Goal: Task Accomplishment & Management: Manage account settings

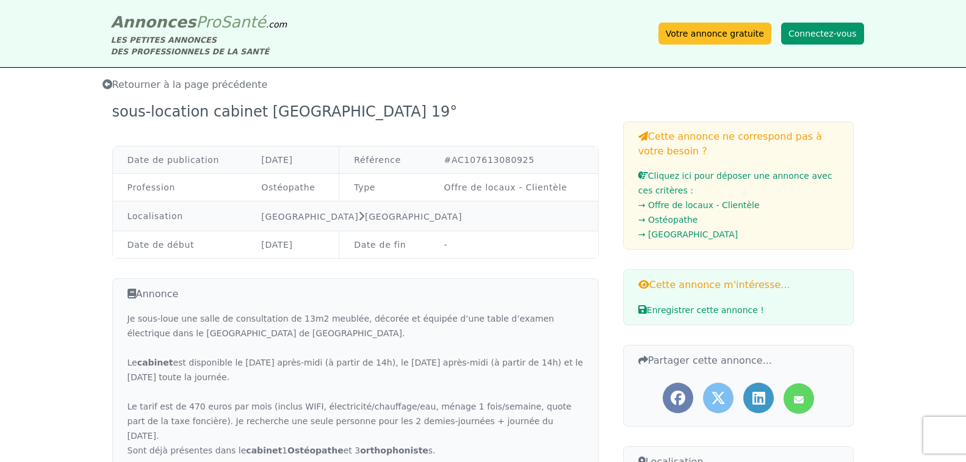
click at [829, 33] on button "Connectez-vous" at bounding box center [822, 34] width 83 height 22
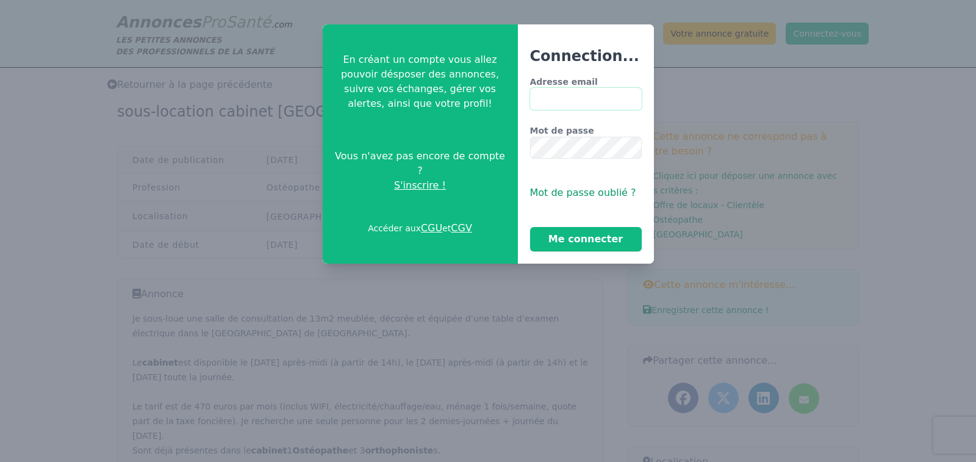
click at [550, 108] on input "Adresse email" at bounding box center [586, 99] width 112 height 22
drag, startPoint x: 596, startPoint y: 104, endPoint x: 525, endPoint y: 88, distance: 72.7
click at [530, 88] on div "Adresse email ********" at bounding box center [586, 93] width 112 height 34
type input "********"
drag, startPoint x: 529, startPoint y: 88, endPoint x: 786, endPoint y: 117, distance: 259.1
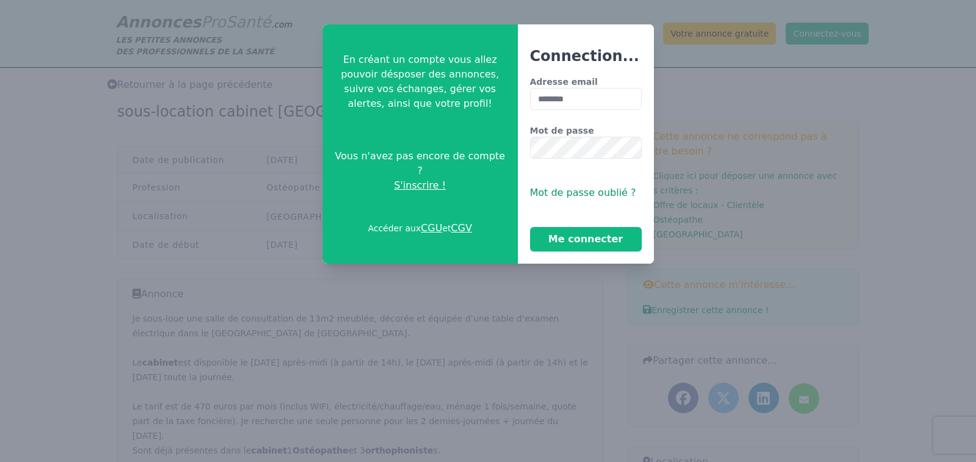
click at [793, 120] on div at bounding box center [488, 231] width 976 height 462
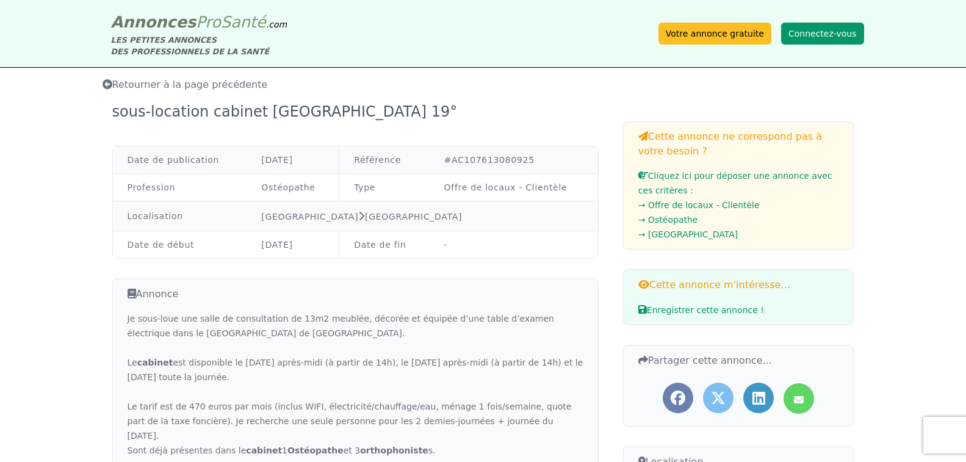
click at [840, 37] on button "Connectez-vous" at bounding box center [822, 34] width 83 height 22
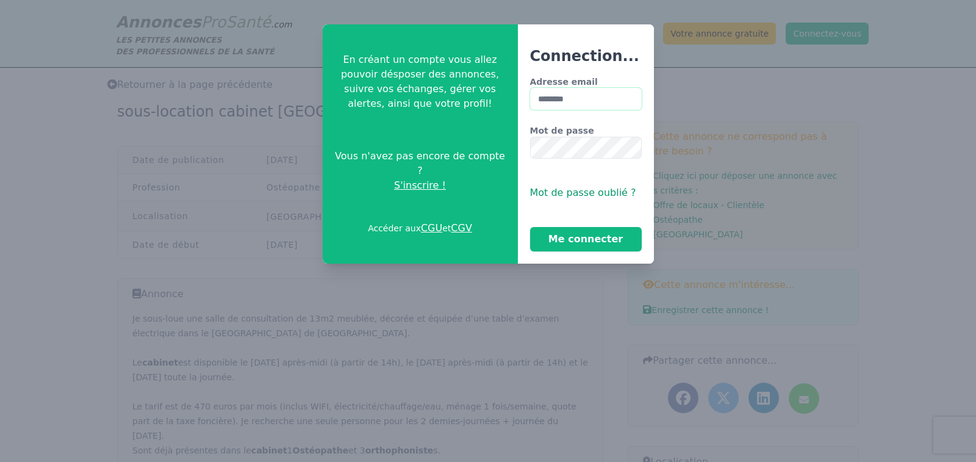
drag, startPoint x: 577, startPoint y: 102, endPoint x: 534, endPoint y: 99, distance: 42.8
click at [534, 99] on input "********" at bounding box center [586, 99] width 112 height 22
drag, startPoint x: 581, startPoint y: 102, endPoint x: 522, endPoint y: 99, distance: 58.6
click at [522, 99] on div "Connection... Adresse email ******** Mot de passe Mot de passe oublié ? Me conn…" at bounding box center [586, 143] width 136 height 239
type input "**********"
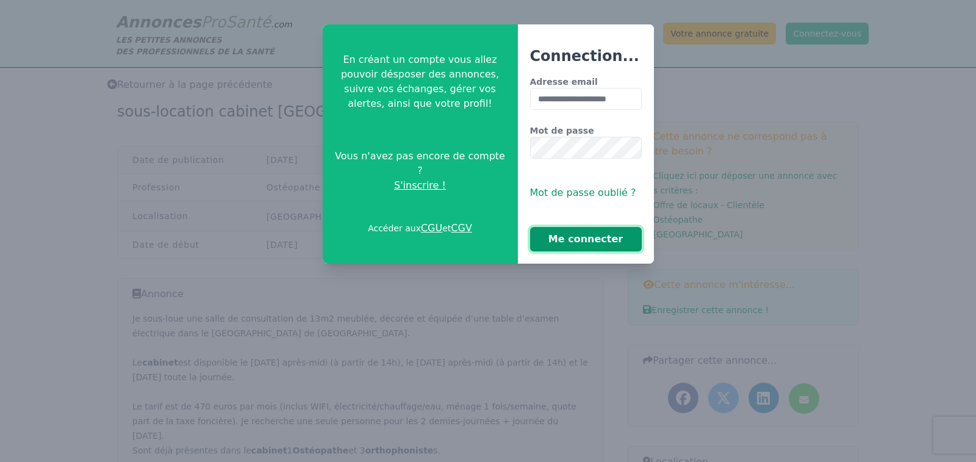
click at [559, 249] on button "Me connecter" at bounding box center [586, 239] width 112 height 24
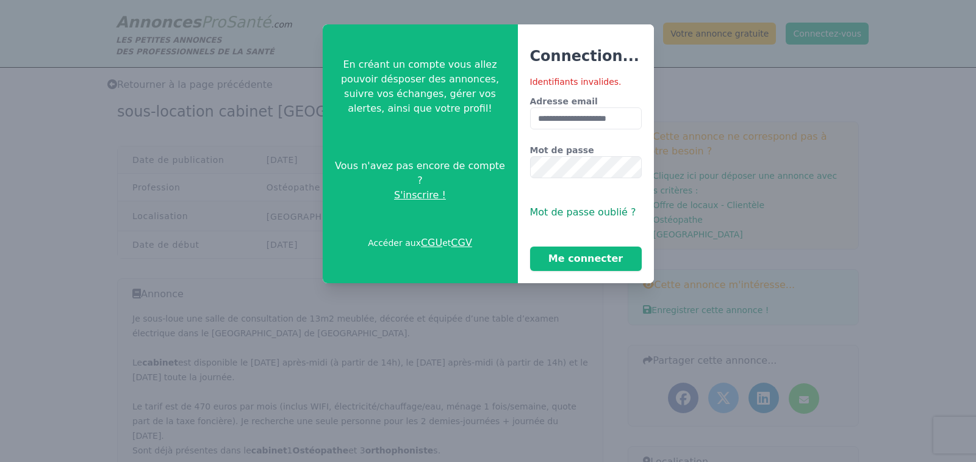
click at [575, 215] on span "Mot de passe oublié ?" at bounding box center [583, 212] width 106 height 12
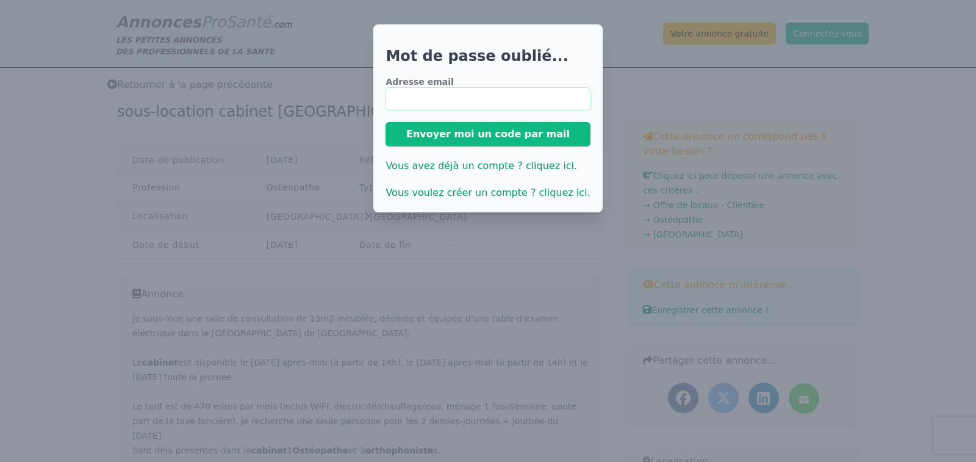
click at [451, 99] on input "email" at bounding box center [488, 99] width 204 height 22
type input "**********"
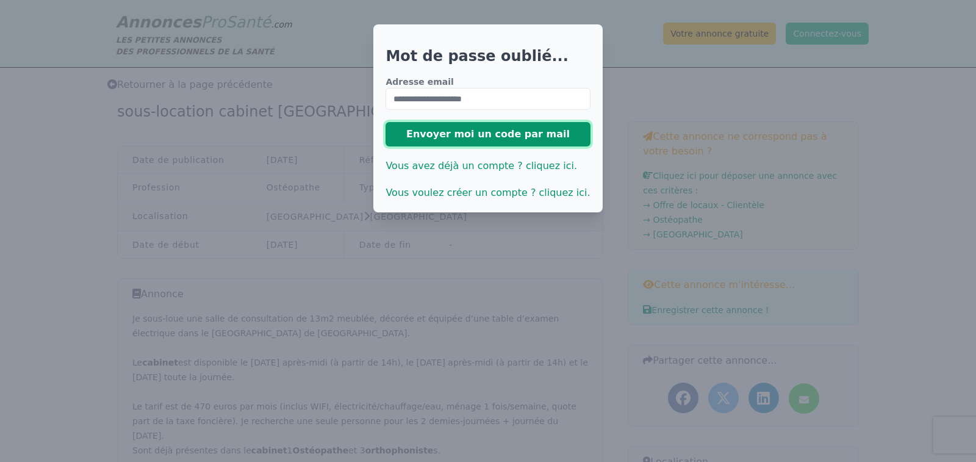
click at [458, 134] on button "Envoyer moi un code par mail" at bounding box center [488, 134] width 204 height 24
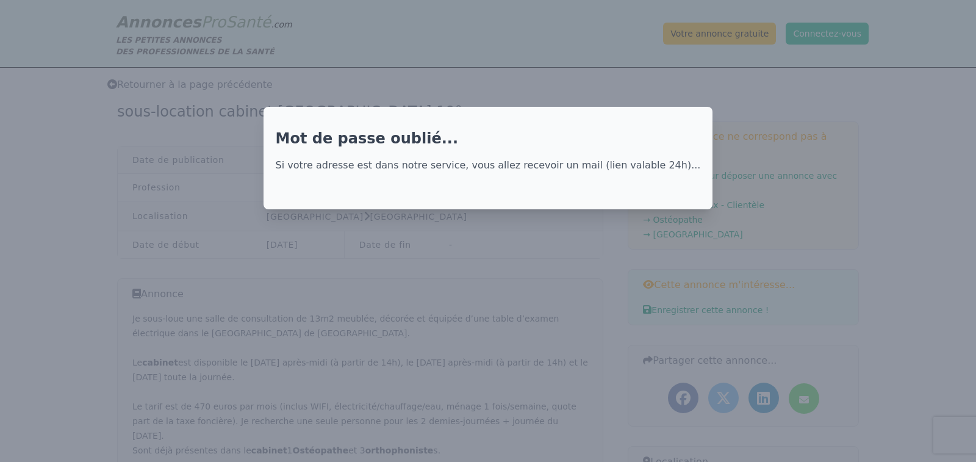
click at [568, 77] on div at bounding box center [488, 231] width 976 height 462
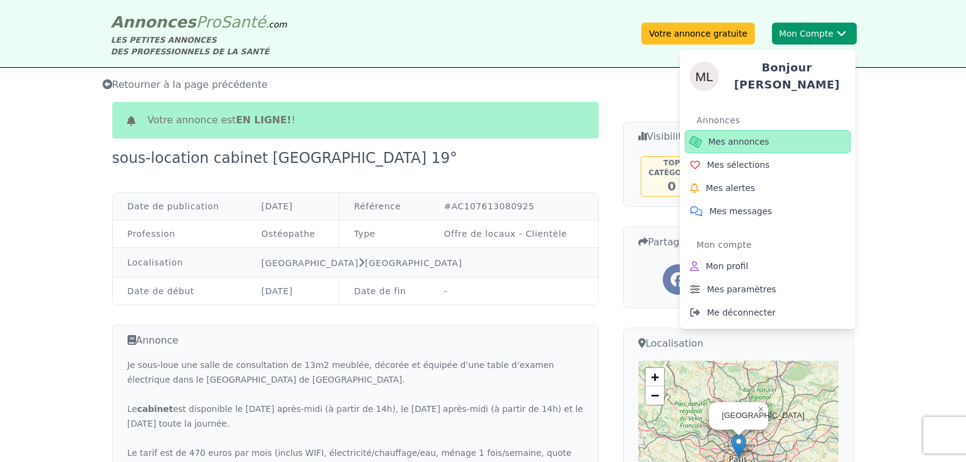
click at [741, 145] on span "Mes annonces" at bounding box center [738, 141] width 61 height 12
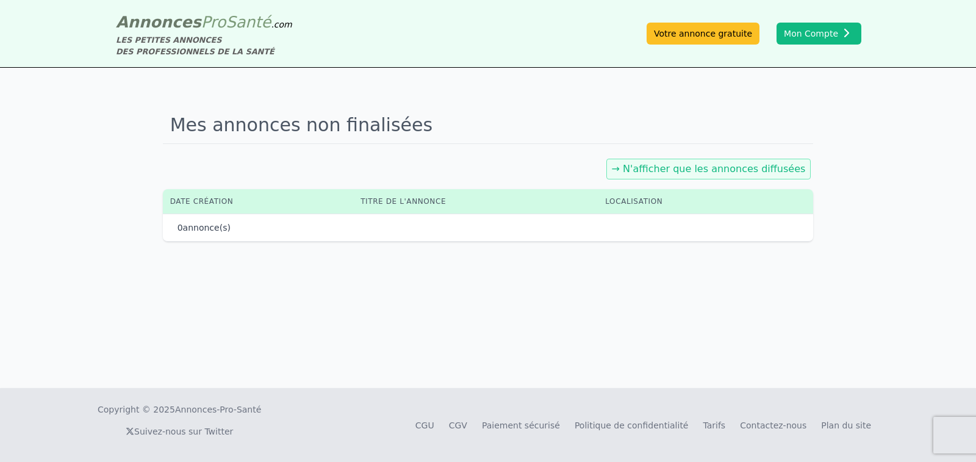
click at [770, 174] on link "→ N'afficher que les annonces diffusées" at bounding box center [709, 169] width 194 height 12
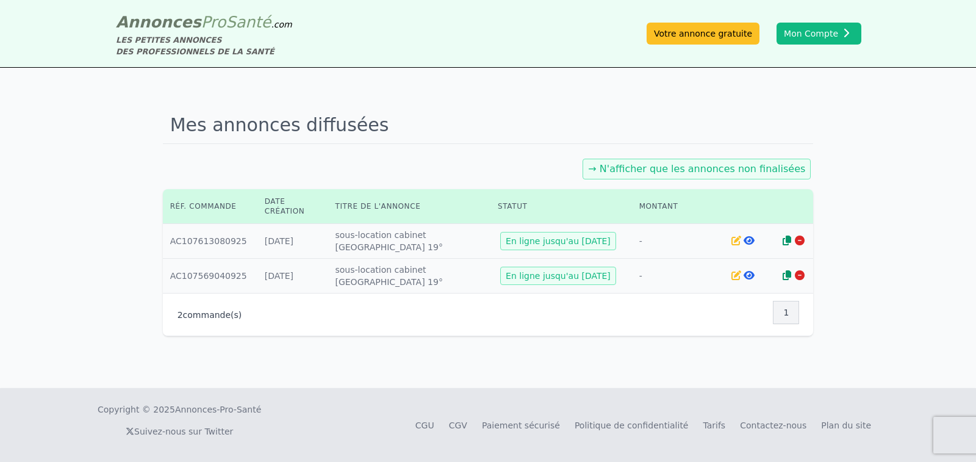
click at [734, 240] on icon at bounding box center [737, 241] width 10 height 10
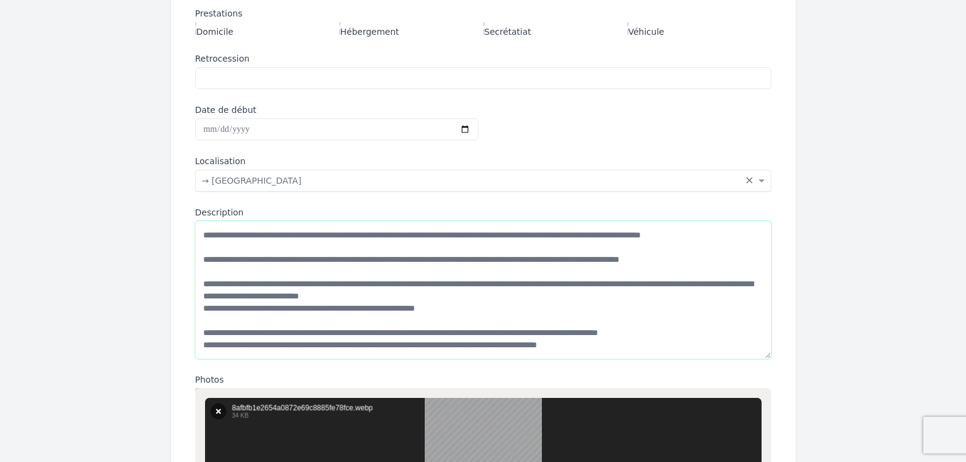
drag, startPoint x: 541, startPoint y: 340, endPoint x: 204, endPoint y: 179, distance: 372.8
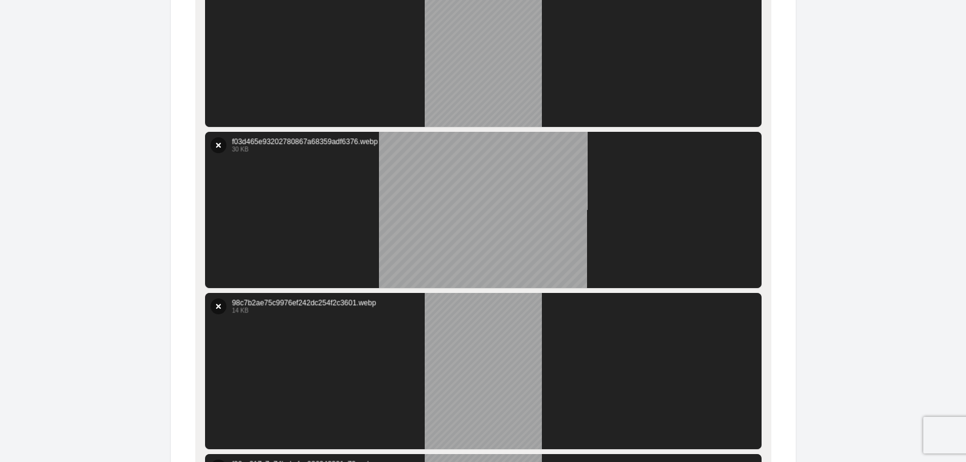
scroll to position [954, 0]
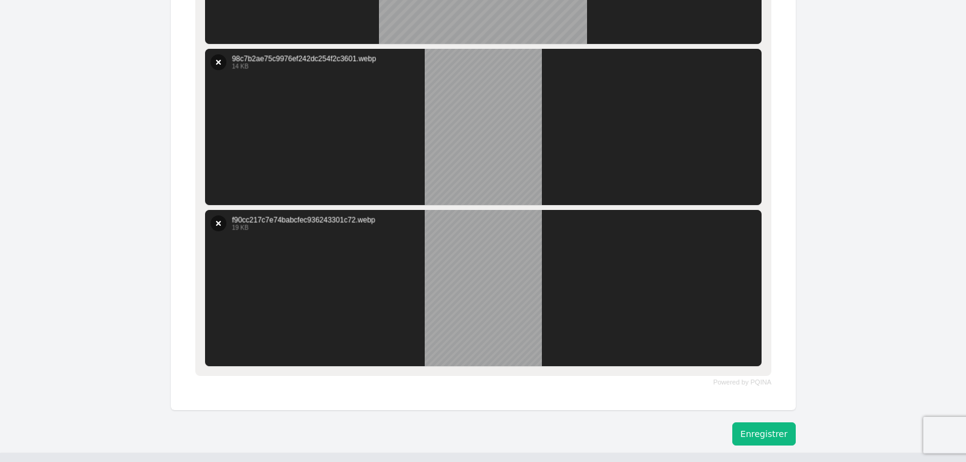
click at [753, 435] on button "Enregistrer" at bounding box center [763, 433] width 63 height 23
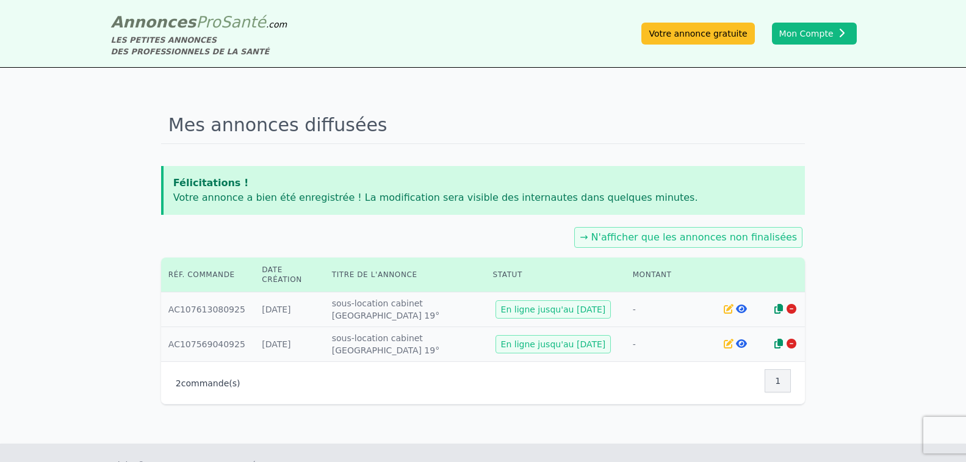
click at [741, 309] on icon at bounding box center [741, 309] width 11 height 10
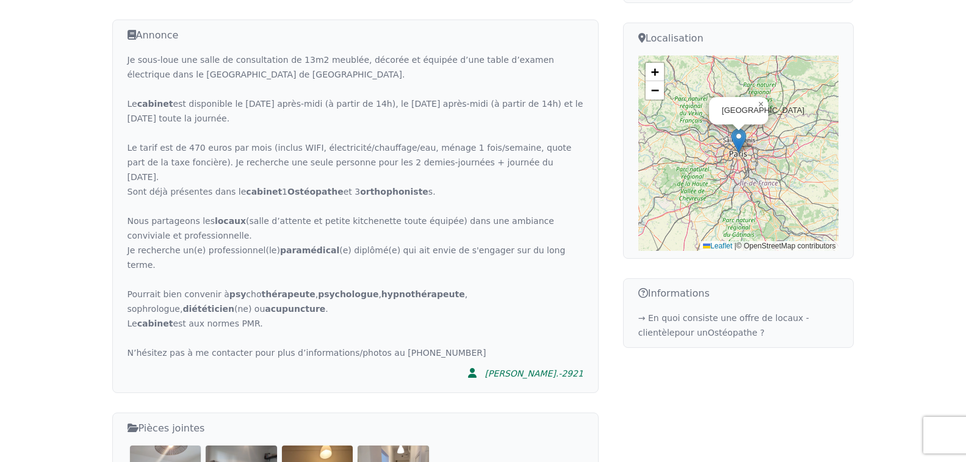
scroll to position [481, 0]
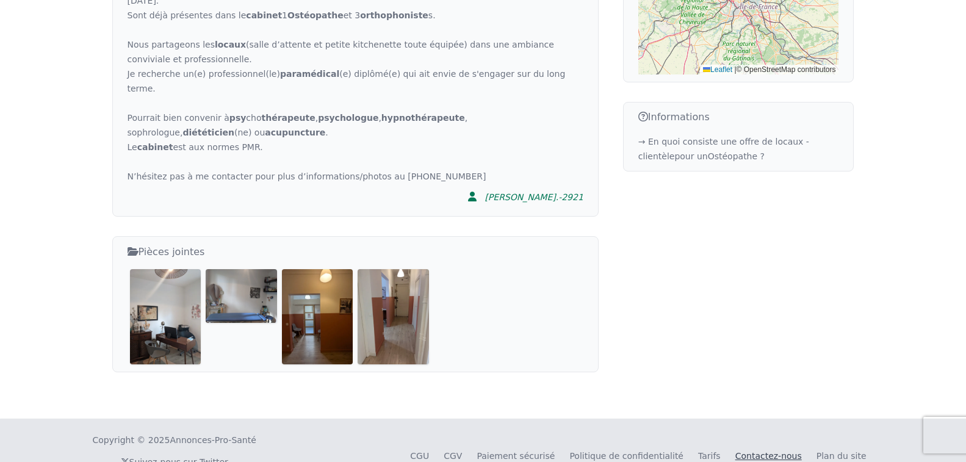
click at [755, 451] on link "Contactez-nous" at bounding box center [768, 456] width 67 height 10
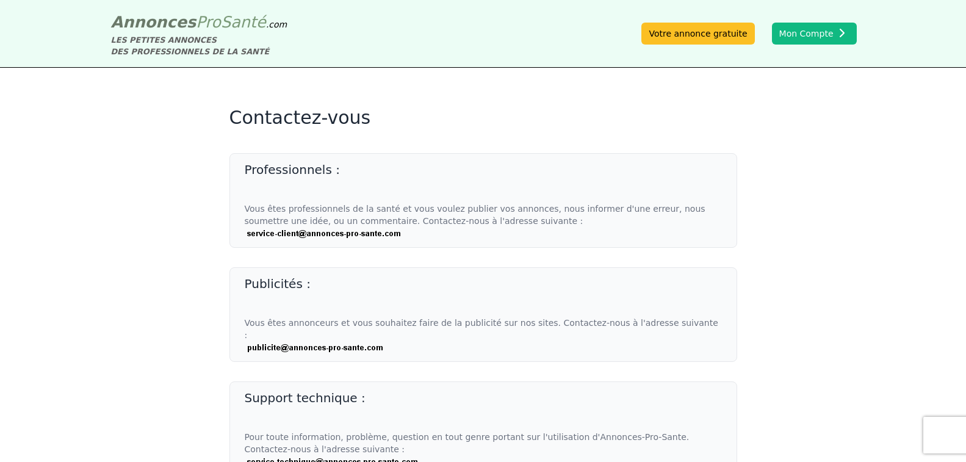
drag, startPoint x: 356, startPoint y: 232, endPoint x: 912, endPoint y: 253, distance: 556.2
click at [912, 253] on app-contact "Contactez-vous Professionnels : Vous êtes professionnels de la santé et vous vo…" at bounding box center [483, 291] width 966 height 369
drag, startPoint x: 350, startPoint y: 235, endPoint x: 799, endPoint y: 221, distance: 448.6
click at [799, 221] on app-contact "Contactez-vous Professionnels : Vous êtes professionnels de la santé et vous vo…" at bounding box center [483, 291] width 966 height 369
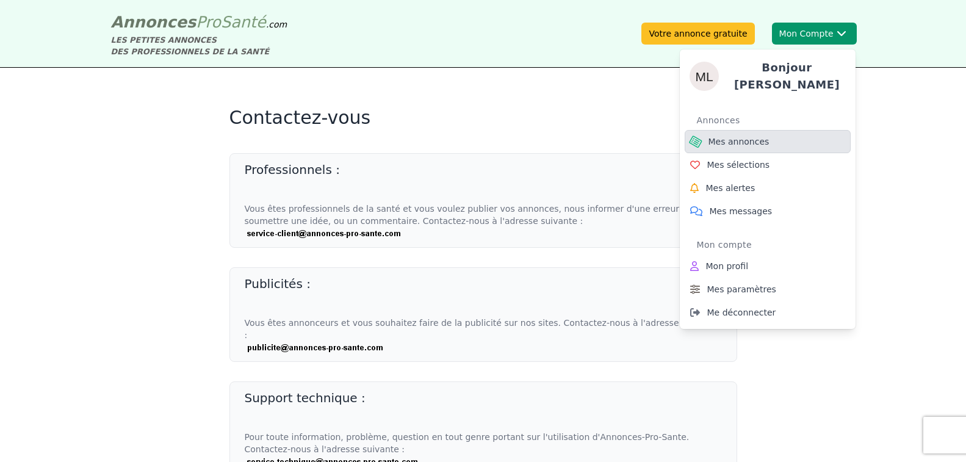
click at [733, 142] on span "Mes annonces" at bounding box center [738, 141] width 61 height 12
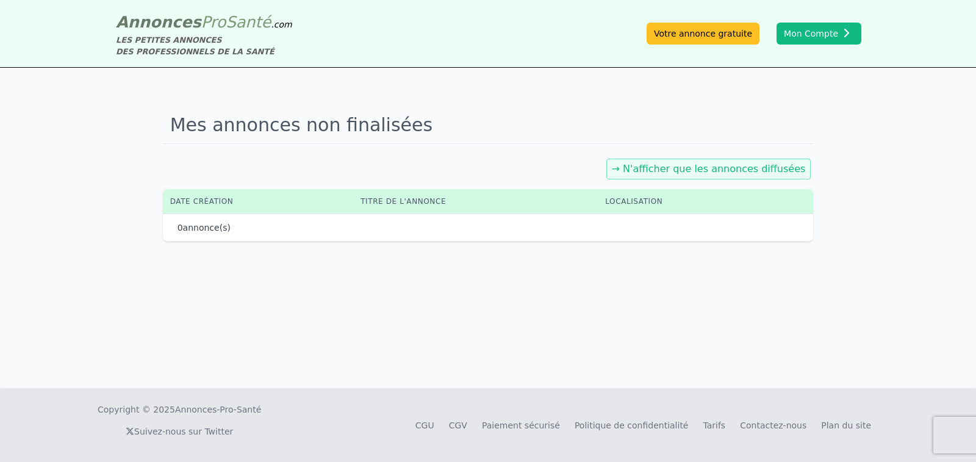
click at [676, 173] on link "→ N'afficher que les annonces diffusées" at bounding box center [709, 169] width 194 height 12
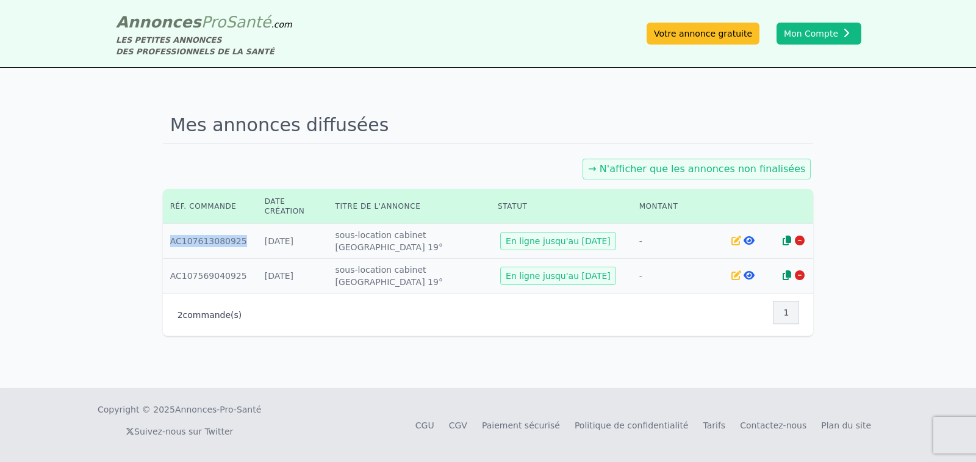
drag, startPoint x: 170, startPoint y: 241, endPoint x: 238, endPoint y: 237, distance: 67.9
click at [238, 237] on td "Réf. : AC107613080925" at bounding box center [210, 241] width 95 height 35
copy td "AC107613080925"
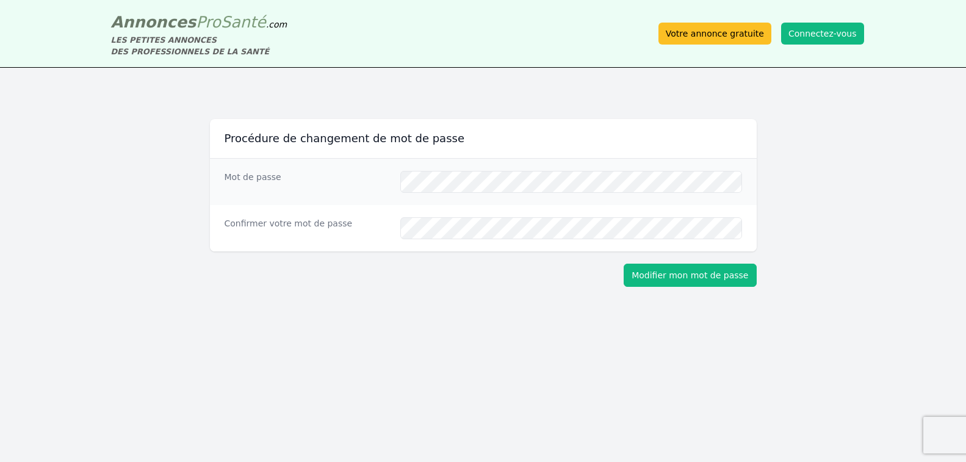
click at [684, 270] on button "Modifier mon mot de passe" at bounding box center [690, 275] width 132 height 23
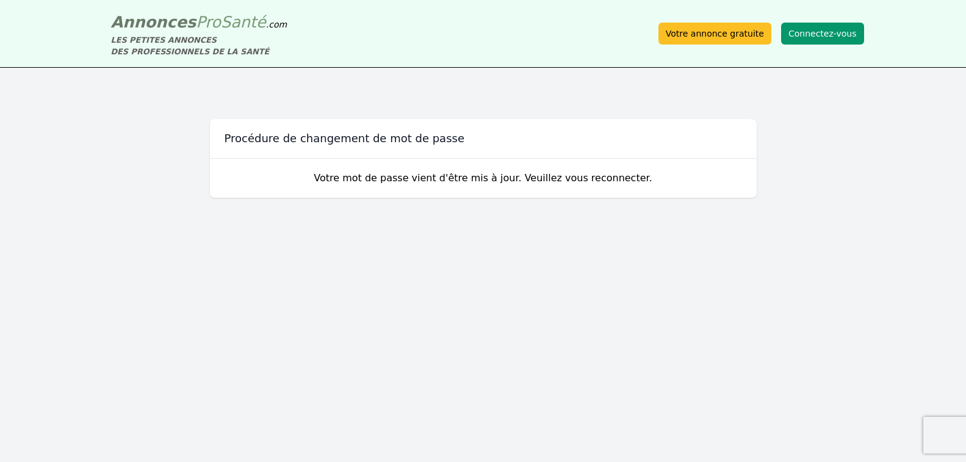
click at [825, 27] on button "Connectez-vous" at bounding box center [822, 34] width 83 height 22
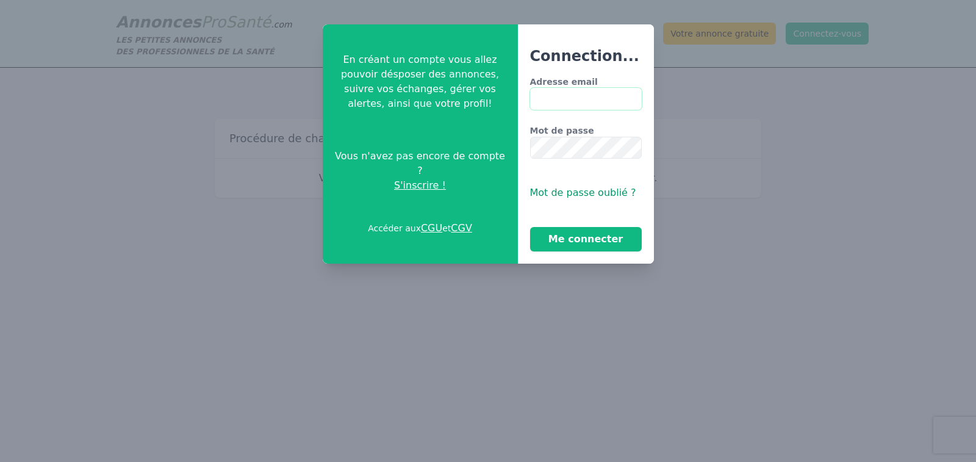
click at [555, 109] on input "Adresse email" at bounding box center [586, 99] width 112 height 22
click at [584, 103] on input "Adresse email" at bounding box center [586, 99] width 112 height 22
type input "**********"
click at [580, 234] on button "Me connecter" at bounding box center [586, 239] width 112 height 24
